Goal: Transaction & Acquisition: Purchase product/service

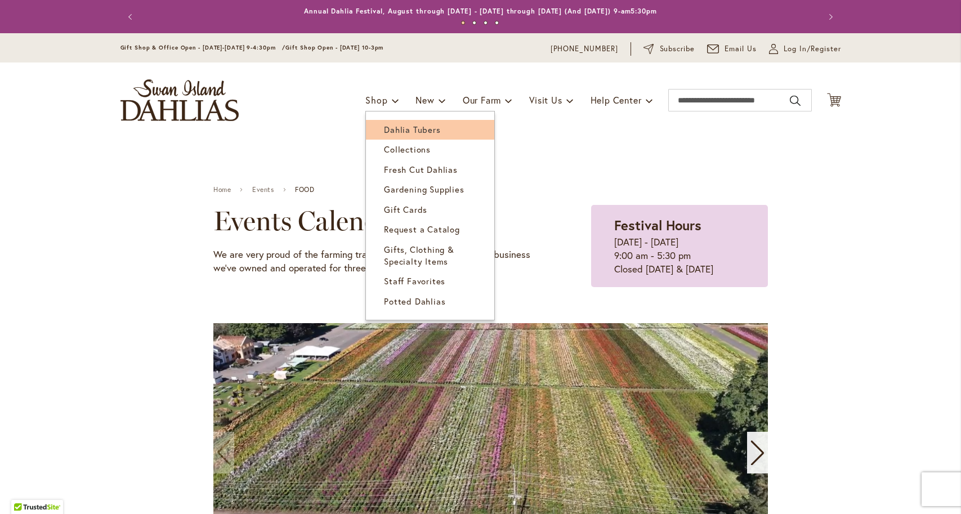
click at [384, 127] on span "Dahlia Tubers" at bounding box center [412, 129] width 56 height 11
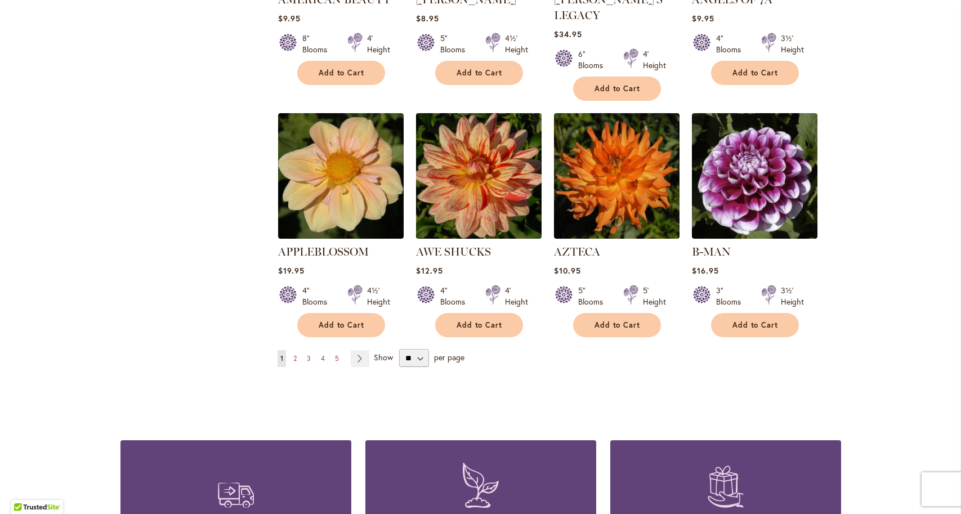
scroll to position [893, 0]
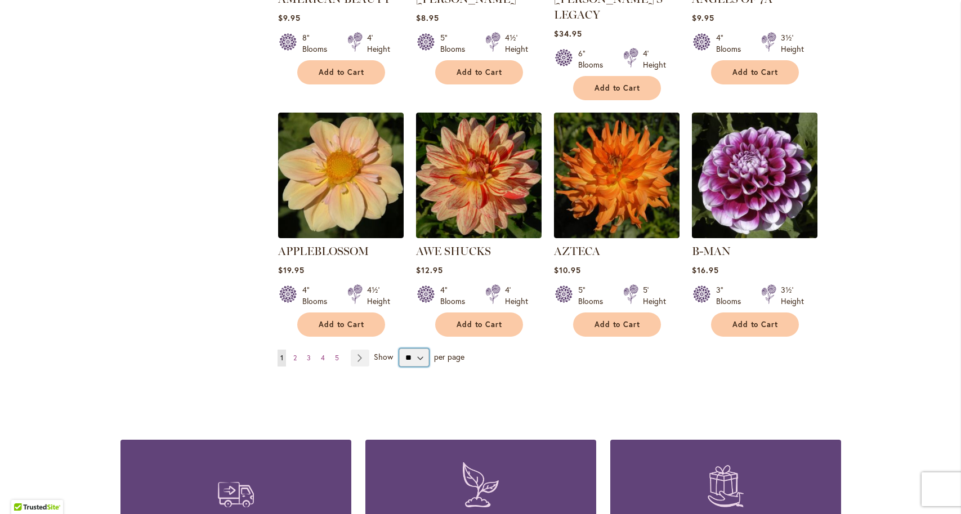
select select "**"
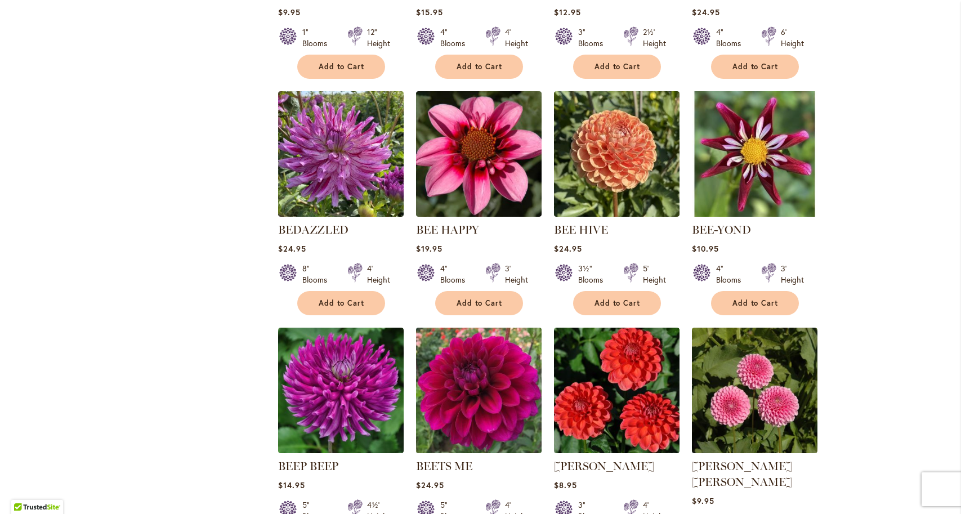
scroll to position [1626, 0]
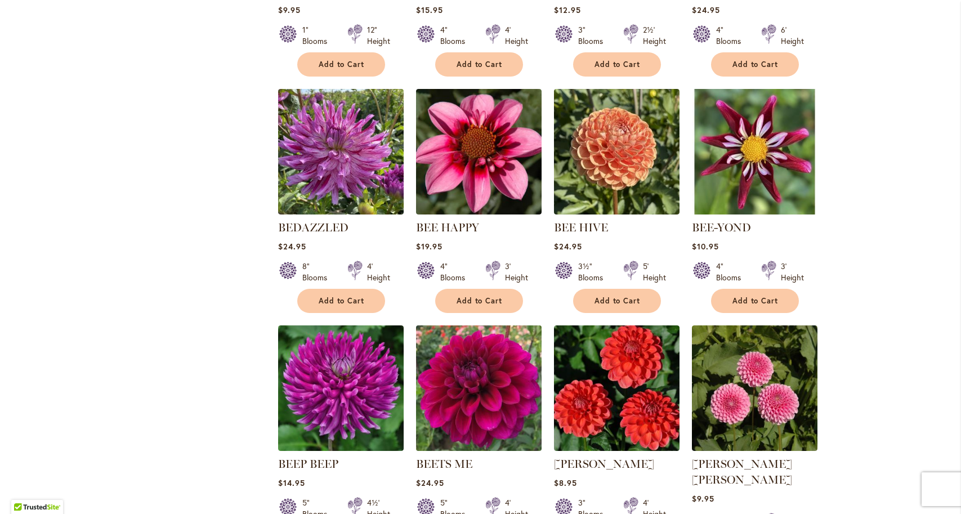
click at [476, 360] on img at bounding box center [478, 388] width 132 height 132
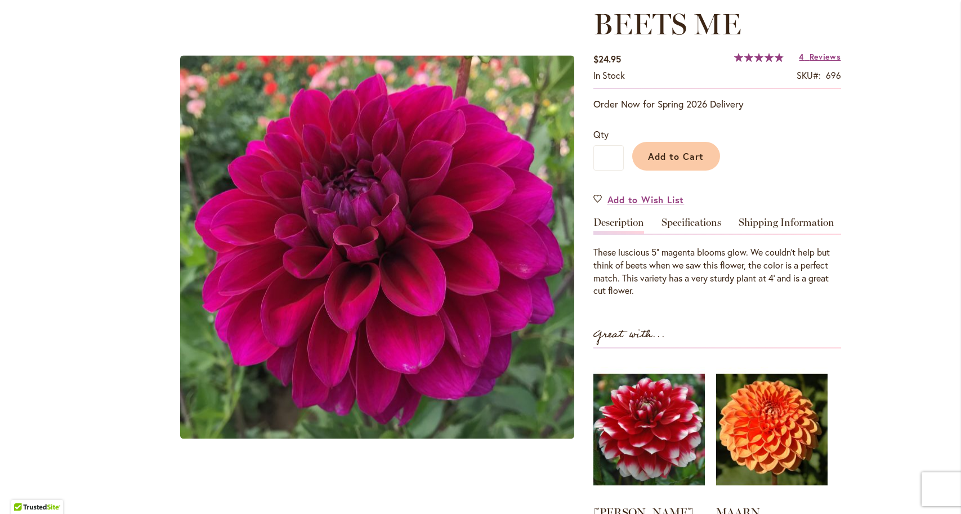
scroll to position [157, 0]
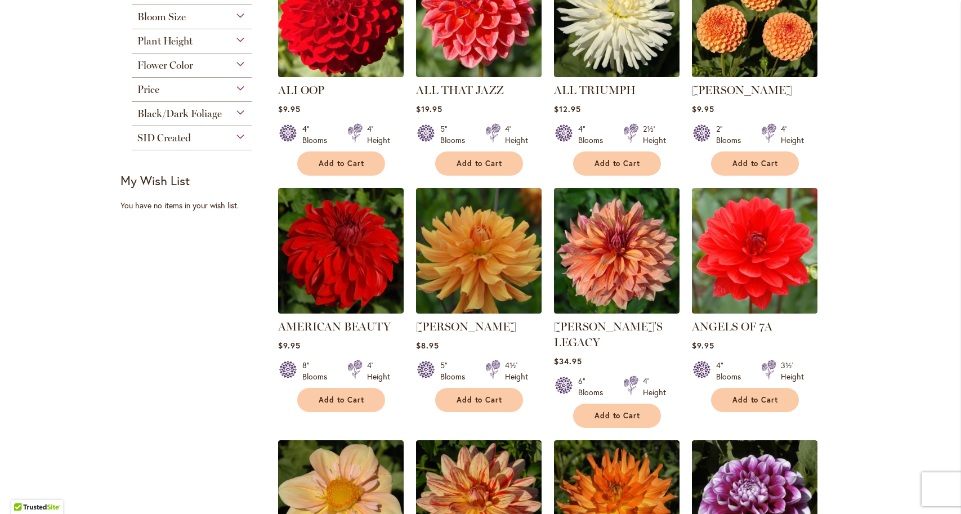
scroll to position [566, 0]
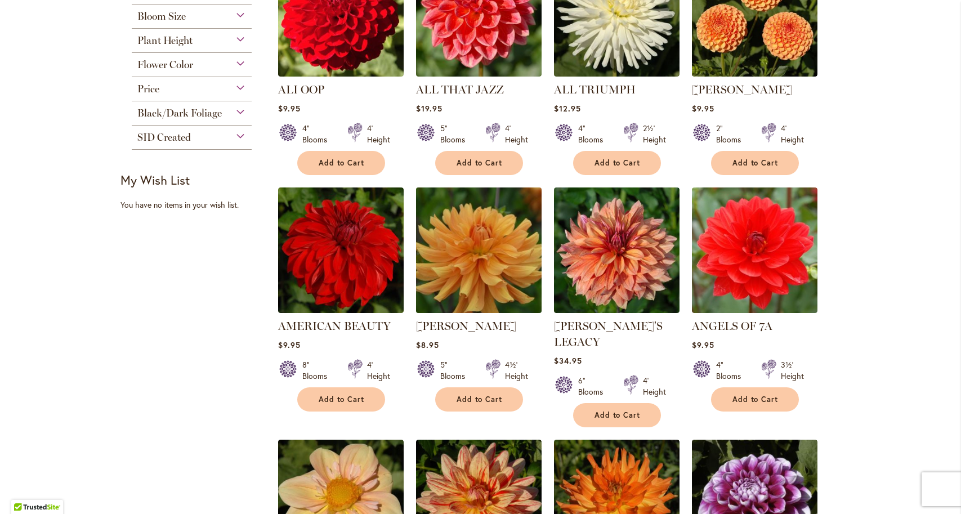
click at [486, 258] on img at bounding box center [478, 251] width 132 height 132
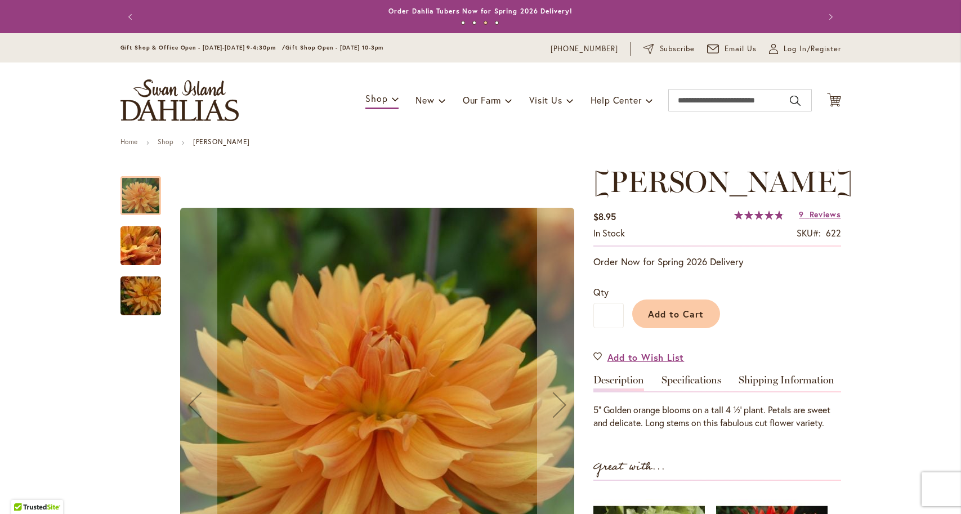
click at [137, 247] on img "ANDREW CHARLES" at bounding box center [140, 246] width 81 height 61
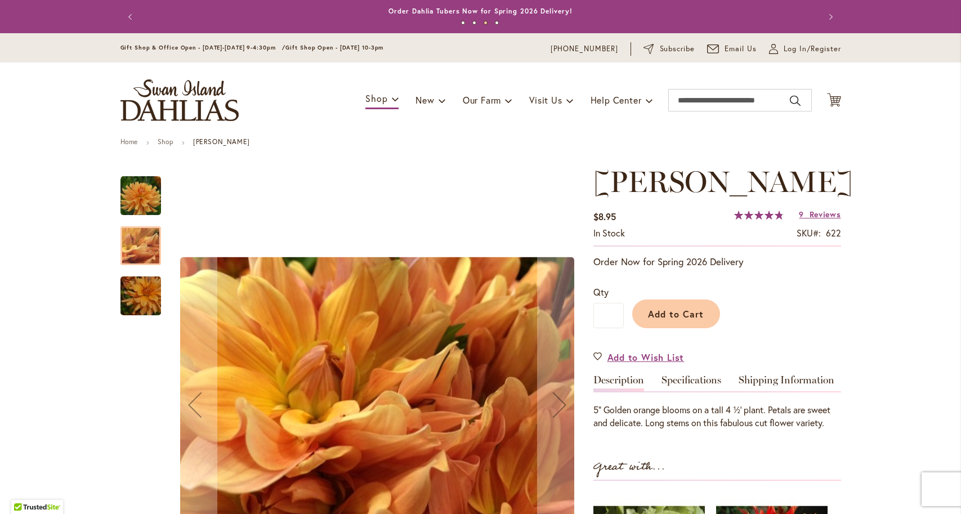
click at [135, 280] on img "ANDREW CHARLES" at bounding box center [140, 296] width 81 height 54
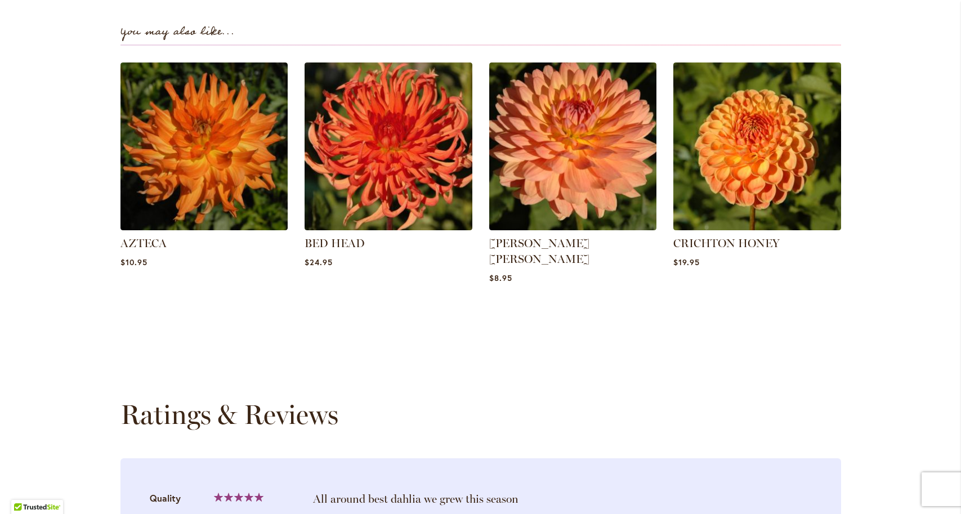
scroll to position [759, 0]
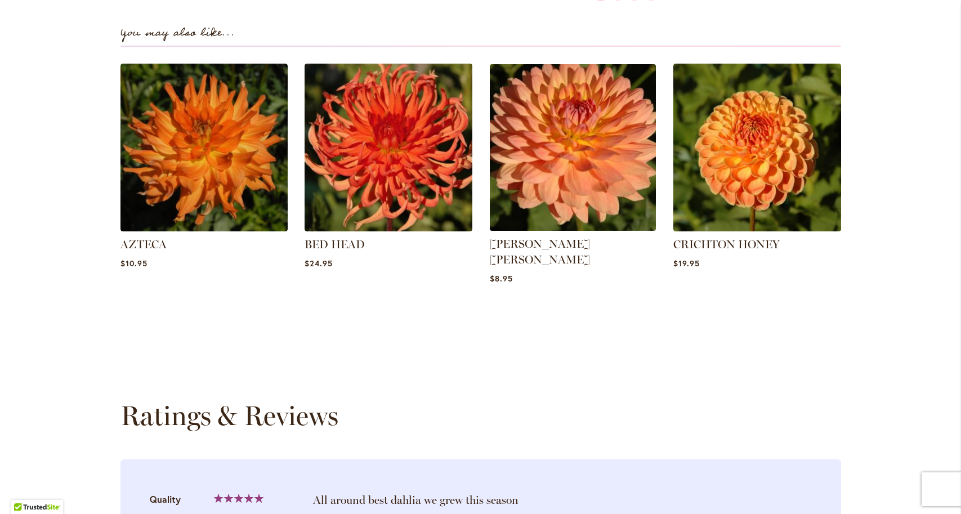
click at [586, 171] on img at bounding box center [572, 147] width 174 height 174
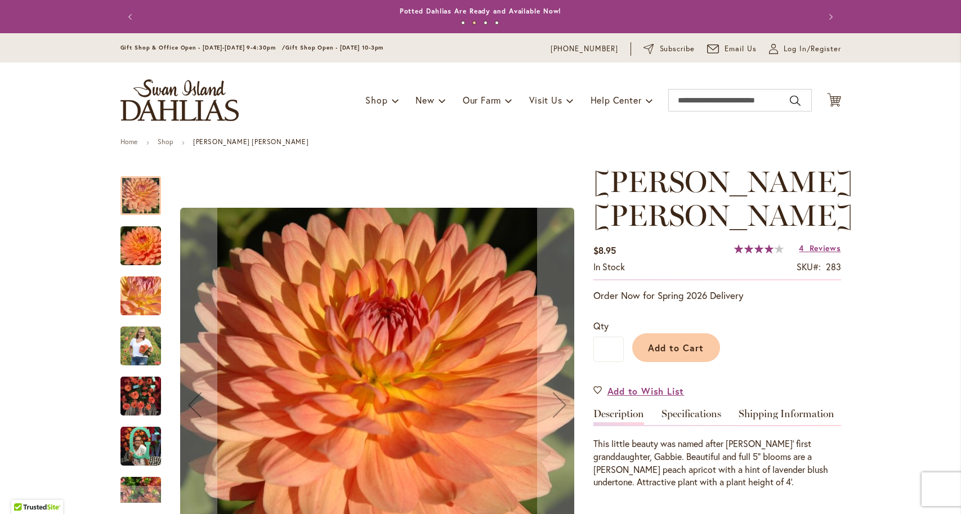
click at [139, 387] on img "GABRIELLE MARIE" at bounding box center [140, 396] width 41 height 54
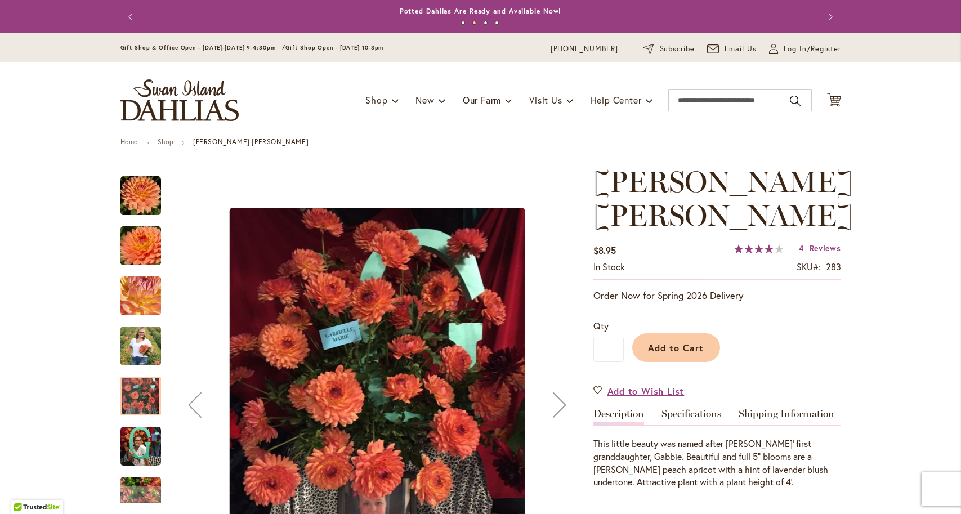
click at [135, 298] on img "GABRIELLE MARIE" at bounding box center [140, 296] width 81 height 61
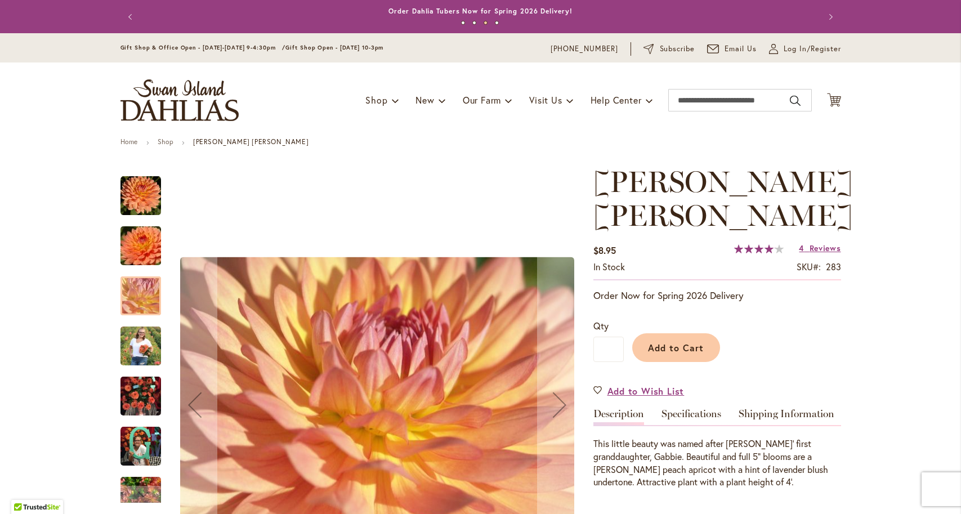
click at [136, 485] on img "GABRIELLE MARIE" at bounding box center [140, 496] width 41 height 54
